Goal: Information Seeking & Learning: Learn about a topic

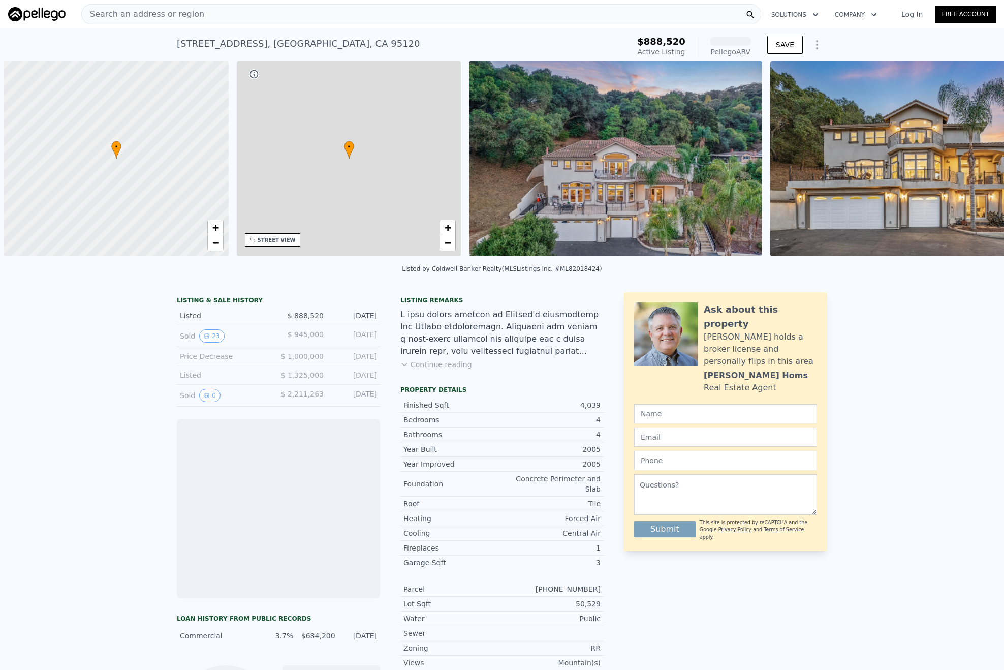
scroll to position [0, 4]
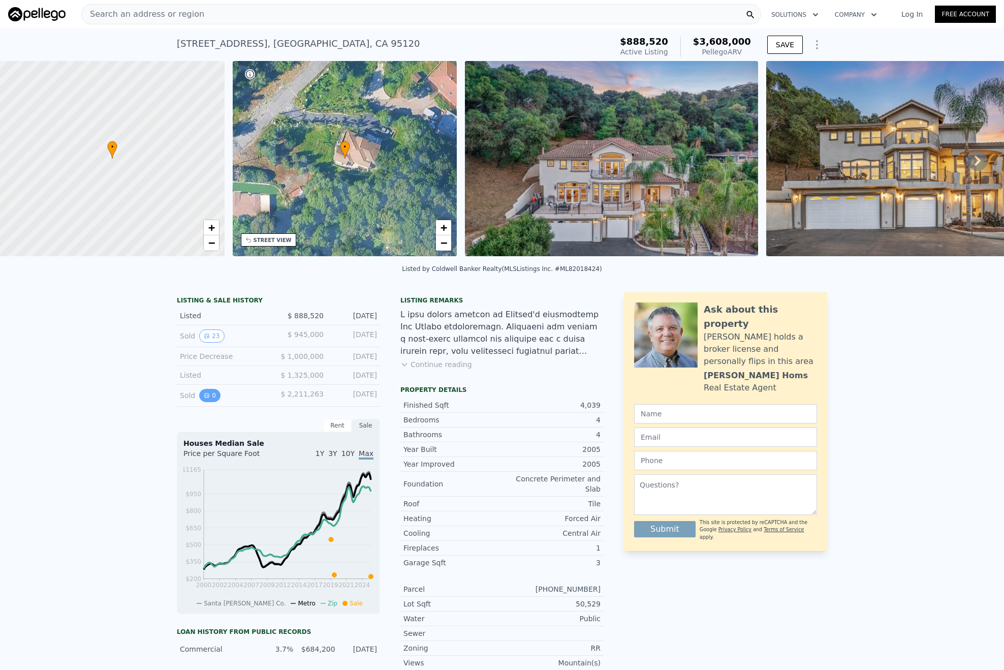
click at [206, 402] on button "0" at bounding box center [209, 395] width 21 height 13
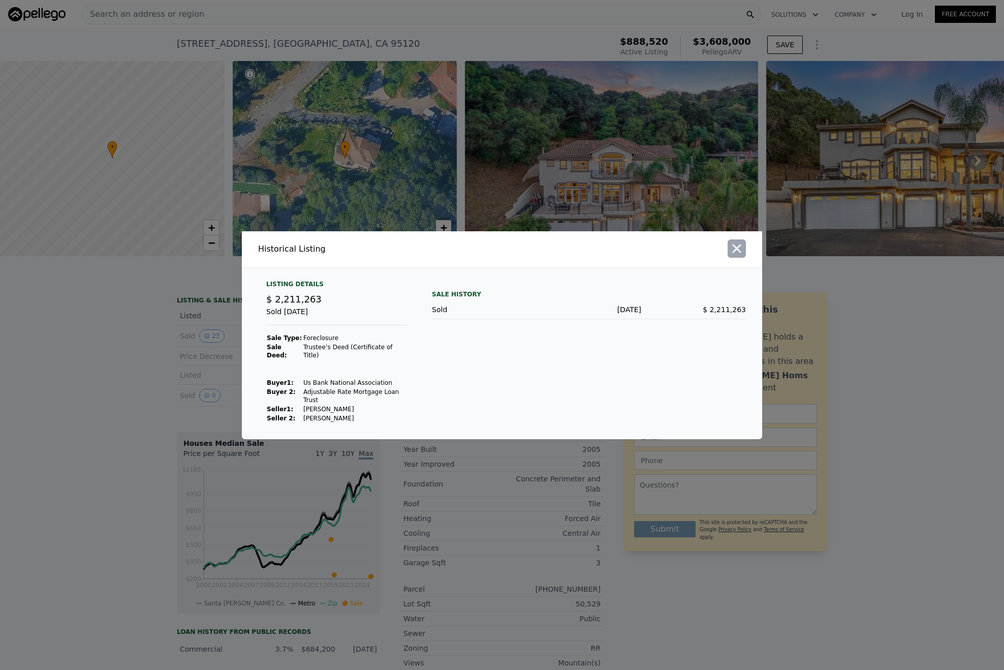
click at [731, 256] on icon "button" at bounding box center [737, 248] width 14 height 14
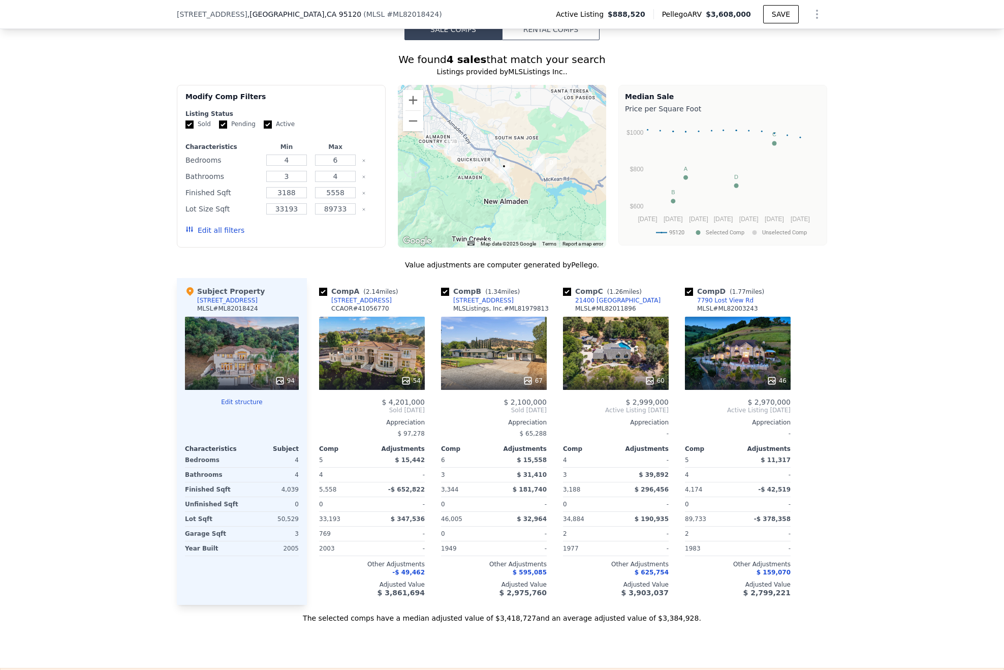
scroll to position [860, 0]
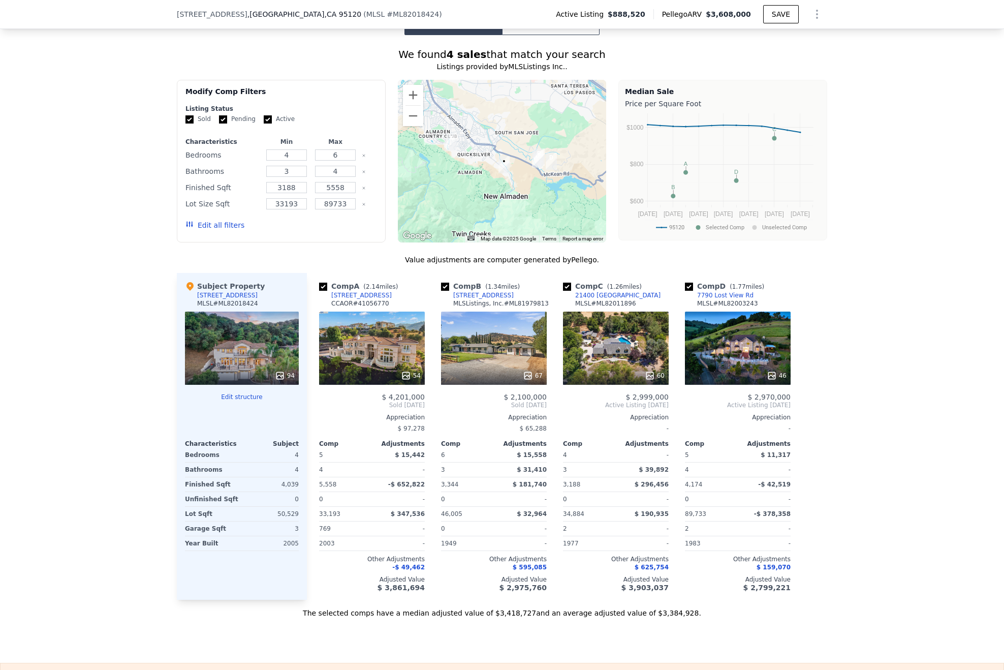
click at [493, 342] on div "67" at bounding box center [494, 347] width 106 height 73
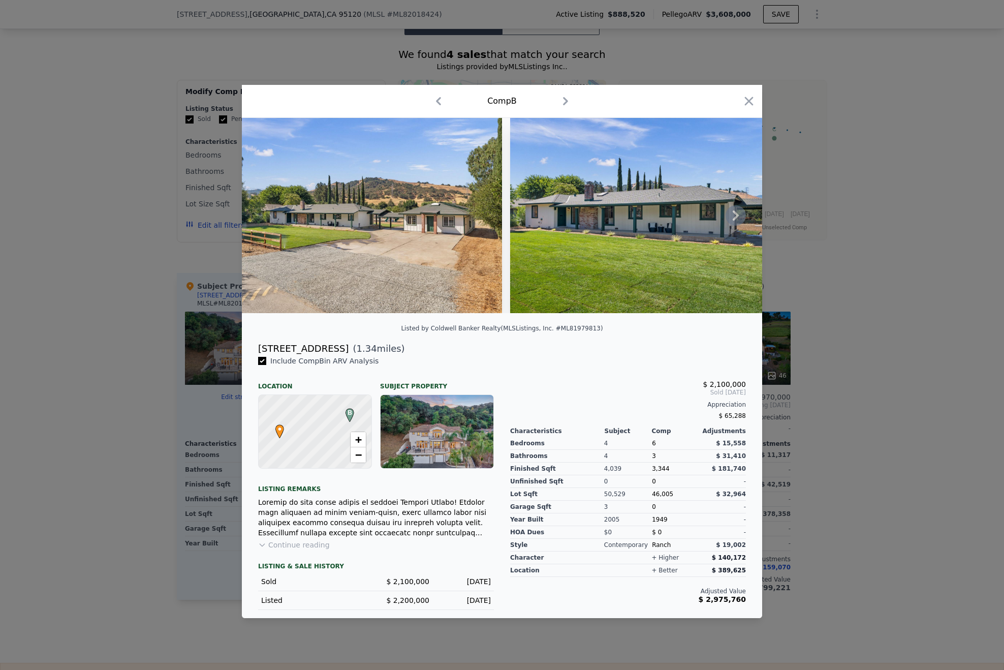
click at [399, 250] on img at bounding box center [372, 215] width 260 height 195
click at [661, 237] on img at bounding box center [640, 215] width 260 height 195
click at [372, 227] on img at bounding box center [372, 215] width 260 height 195
click at [560, 98] on icon "button" at bounding box center [565, 101] width 16 height 16
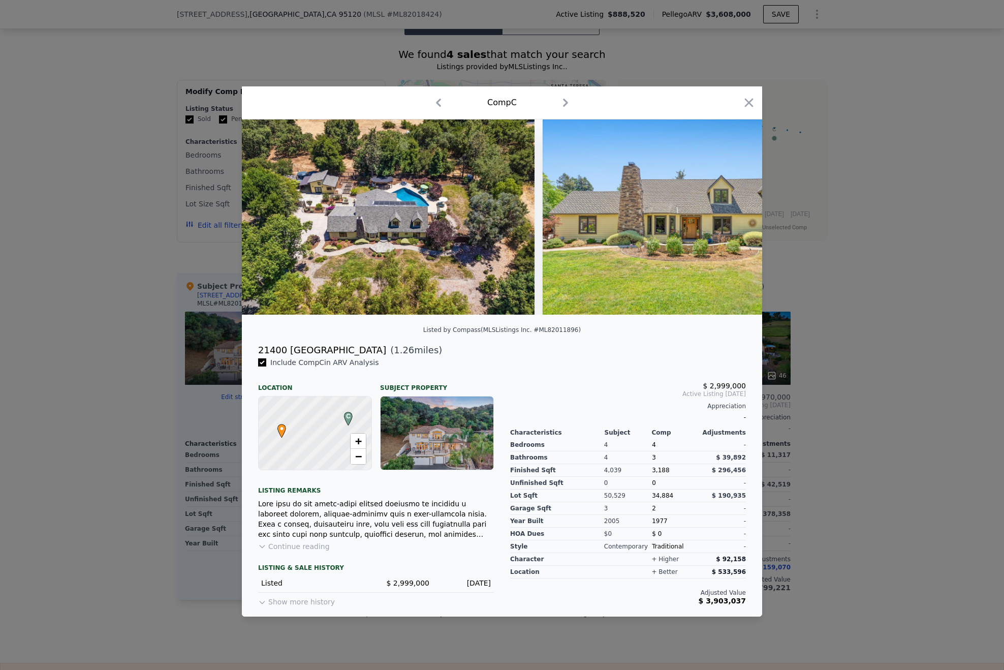
click at [560, 98] on icon "button" at bounding box center [565, 102] width 16 height 16
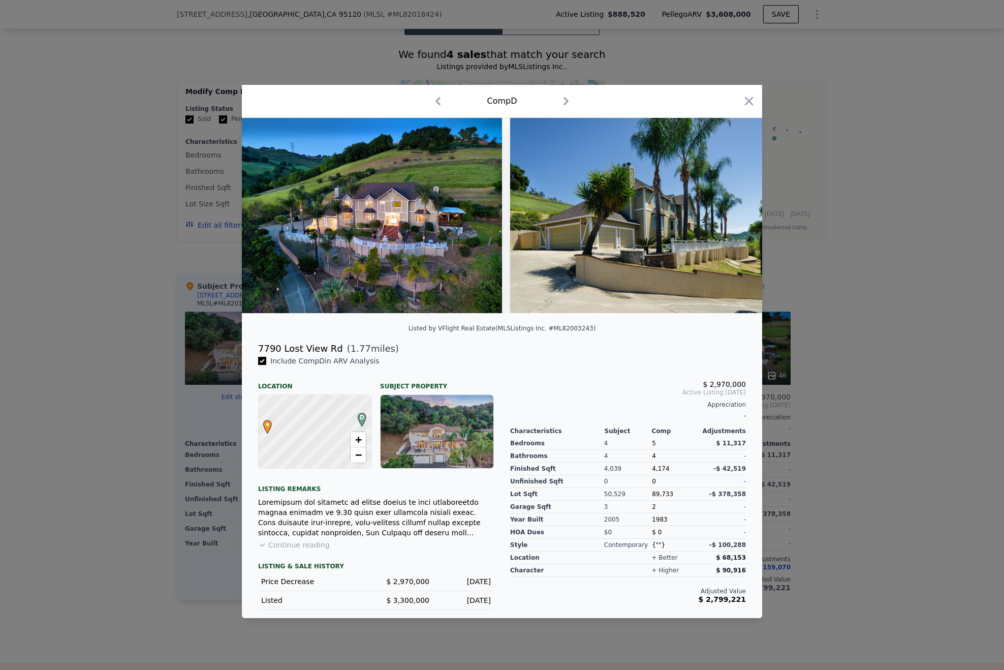
click at [560, 98] on icon "button" at bounding box center [566, 101] width 16 height 16
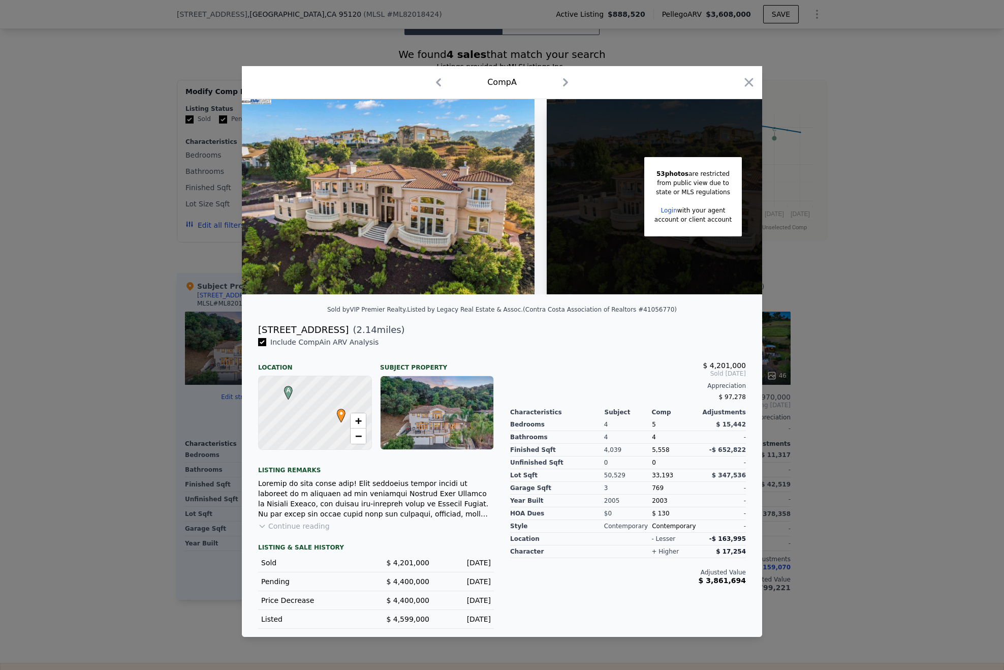
click at [572, 82] on icon "button" at bounding box center [565, 82] width 16 height 16
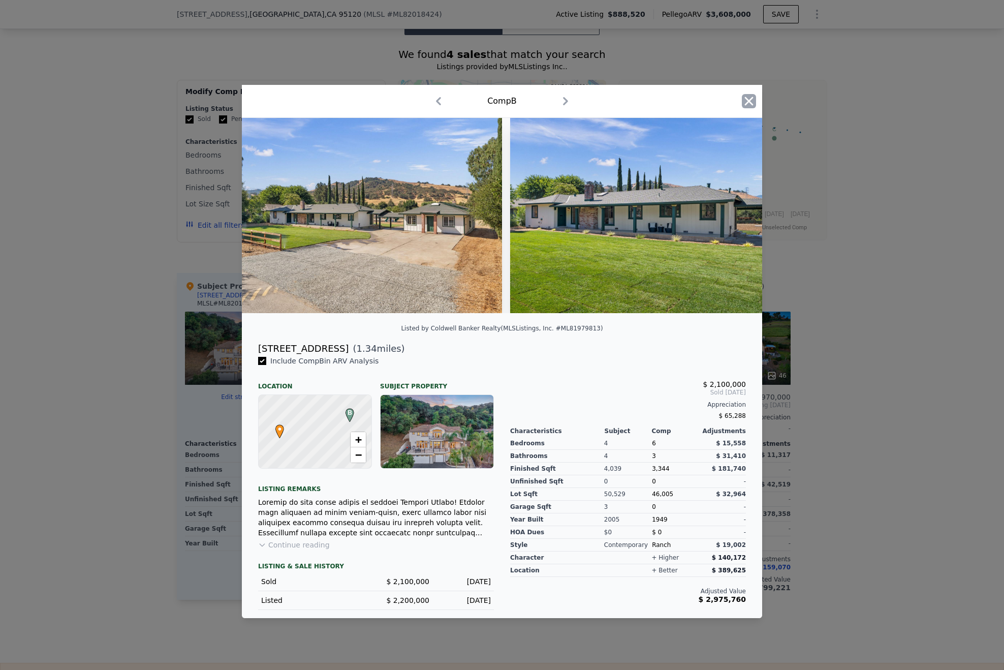
click at [748, 95] on icon "button" at bounding box center [749, 101] width 14 height 14
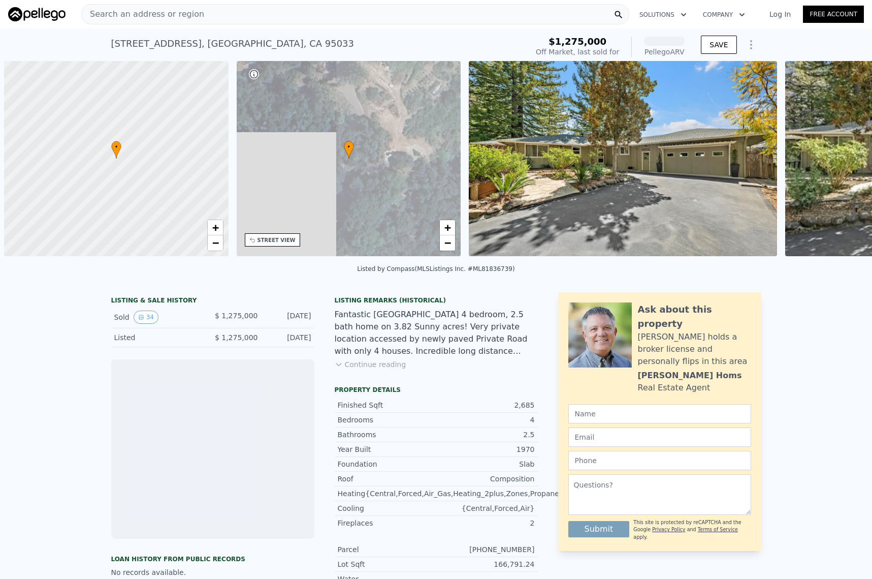
scroll to position [0, 4]
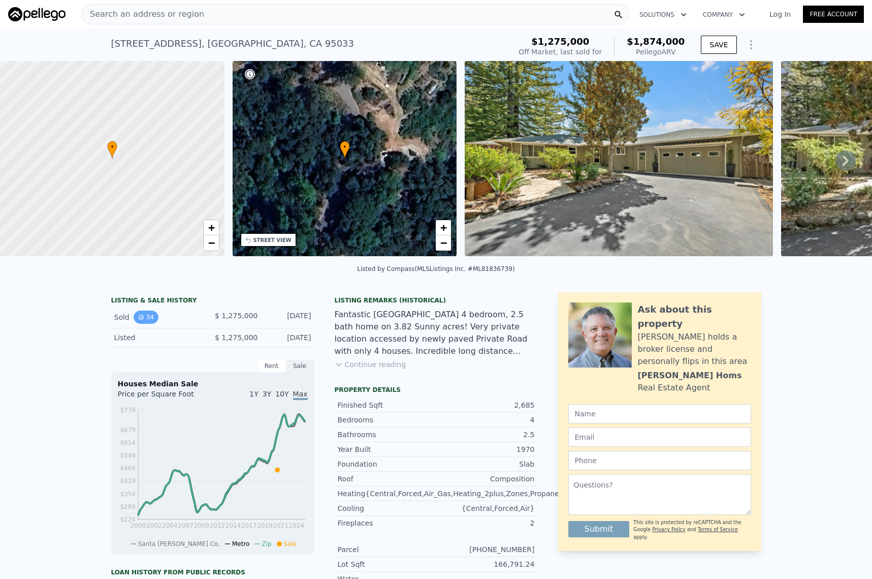
click at [146, 323] on button "34" at bounding box center [146, 316] width 25 height 13
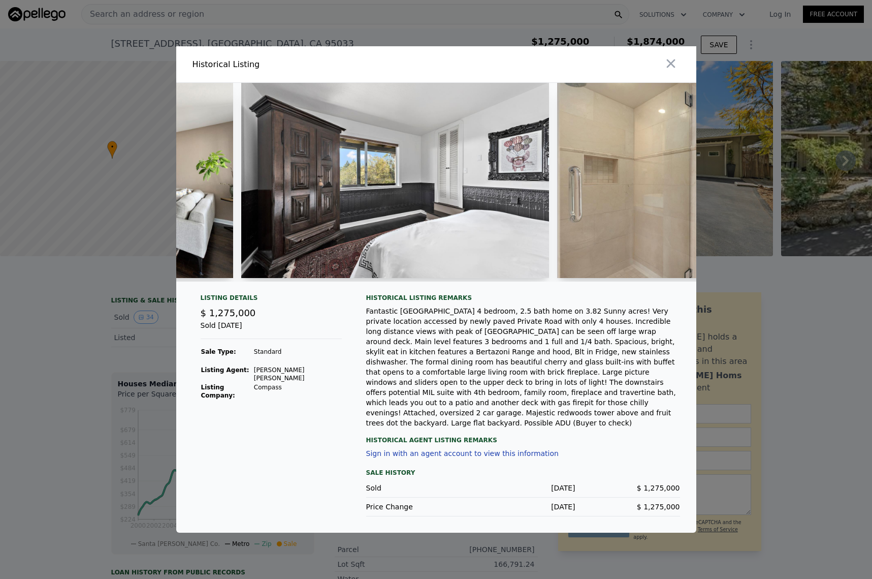
scroll to position [0, 7108]
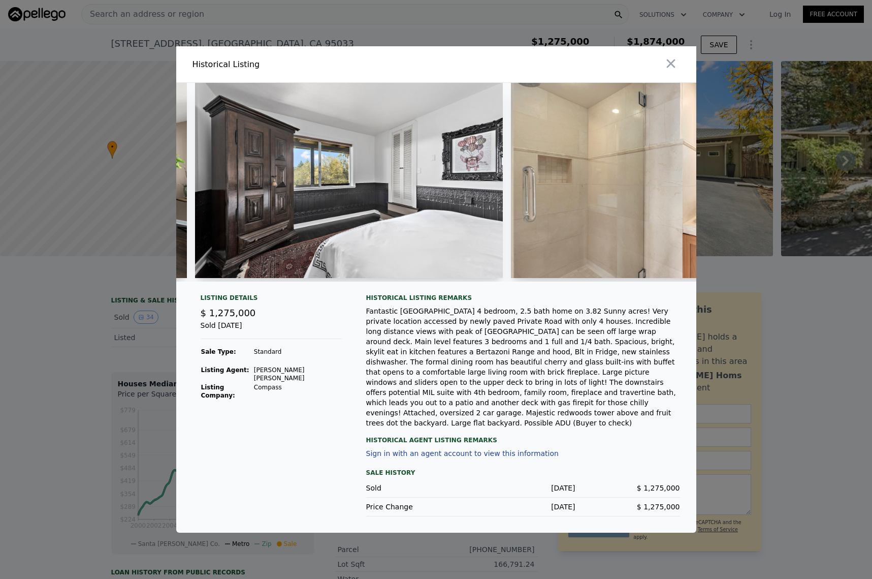
click at [803, 358] on div at bounding box center [436, 289] width 872 height 579
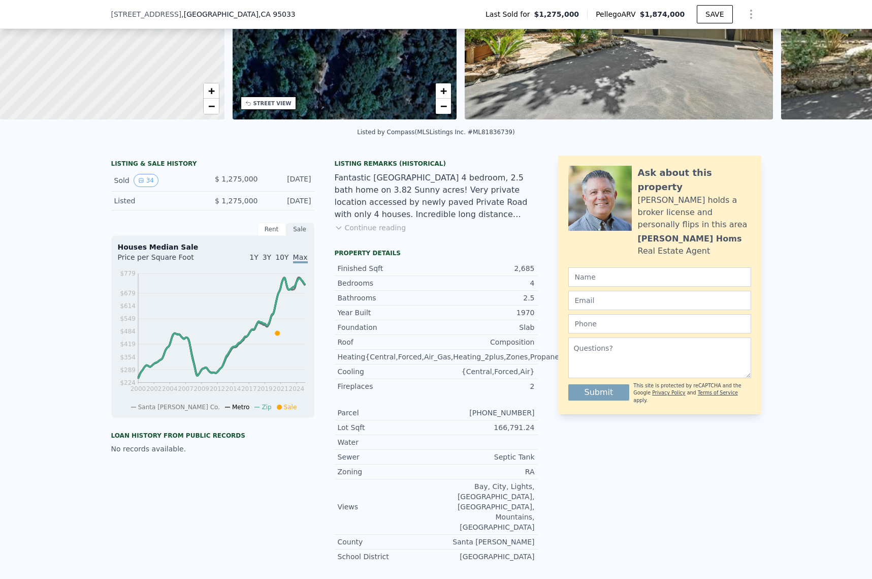
scroll to position [0, 0]
